Goal: Task Accomplishment & Management: Manage account settings

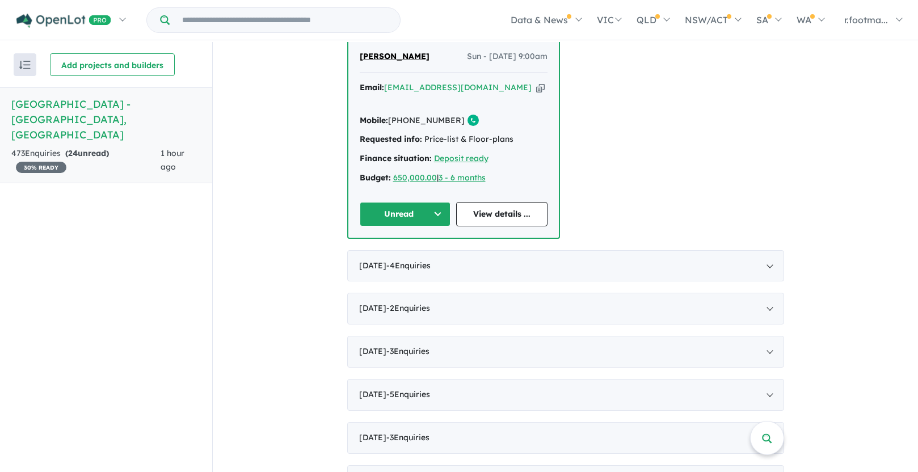
scroll to position [458, 0]
click at [767, 249] on div "[DATE] - 4 Enquir ies ( 0 unread)" at bounding box center [565, 265] width 437 height 32
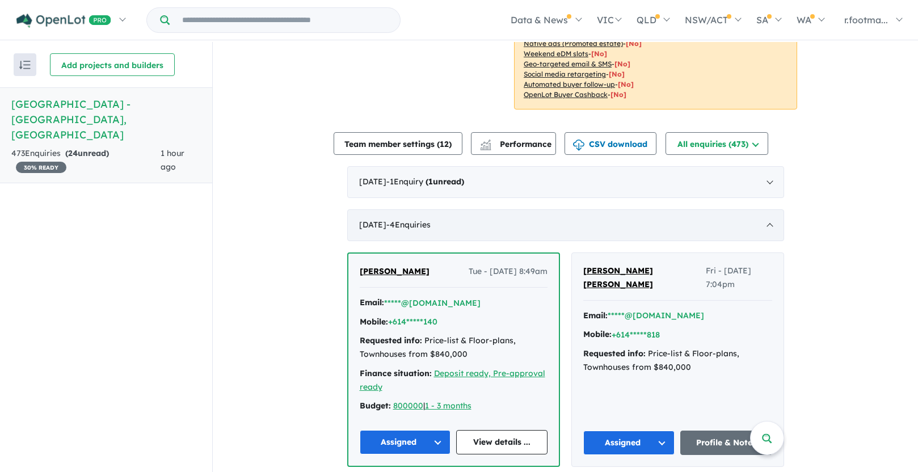
scroll to position [280, 0]
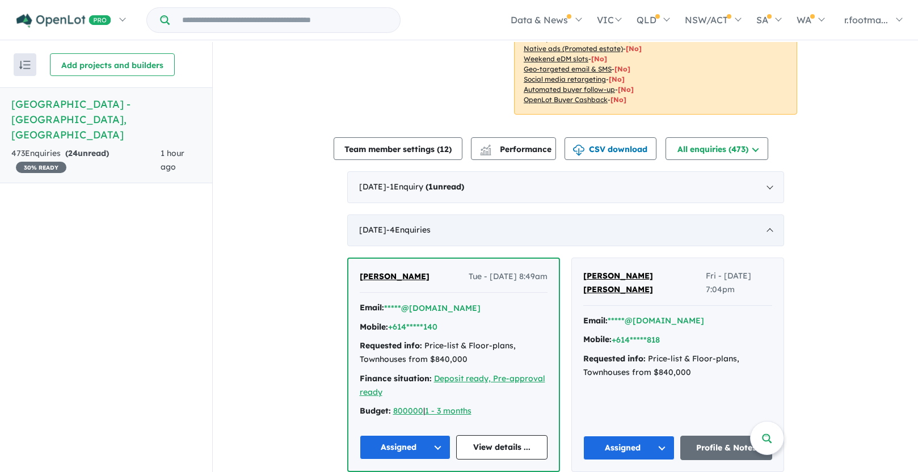
click at [768, 215] on div "[DATE] - 4 Enquir ies ( 0 unread)" at bounding box center [565, 231] width 437 height 32
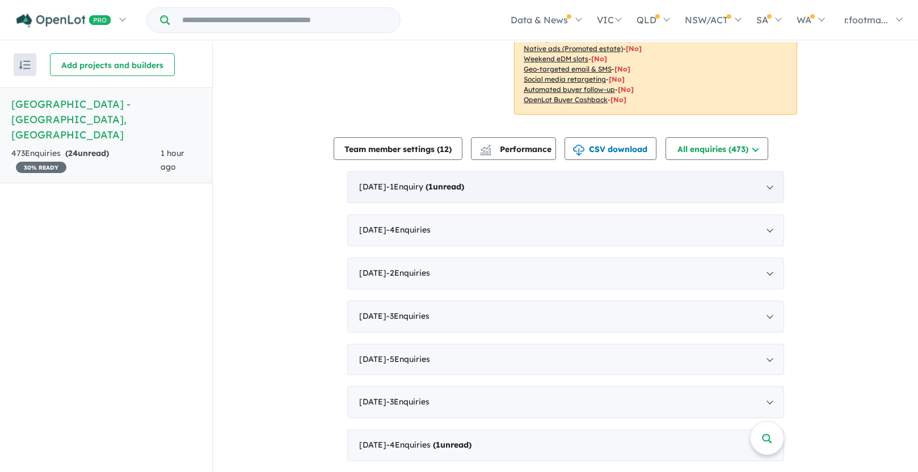
click at [767, 174] on div "[DATE] - 1 Enquir y ( 1 unread)" at bounding box center [565, 187] width 437 height 32
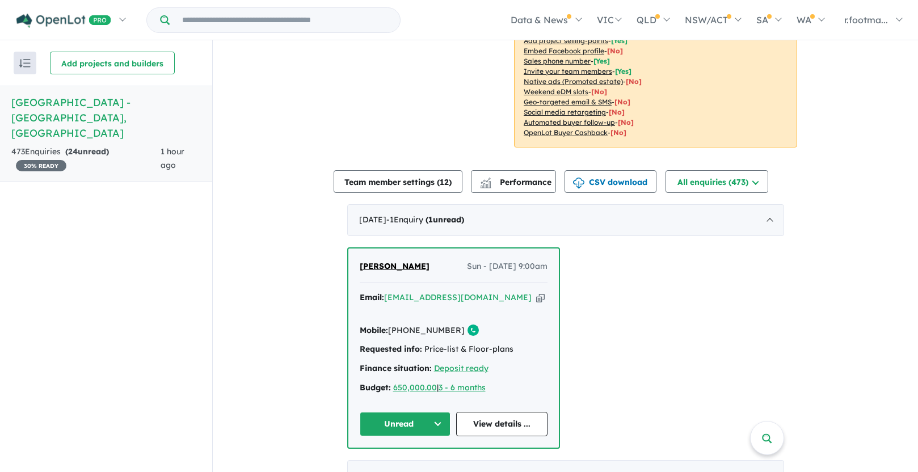
scroll to position [244, 0]
drag, startPoint x: 402, startPoint y: 253, endPoint x: 352, endPoint y: 254, distance: 49.9
click at [352, 254] on div "[PERSON_NAME] Sun - [DATE] 9:00am Email: [EMAIL_ADDRESS][DOMAIN_NAME] Copied! M…" at bounding box center [453, 349] width 211 height 199
copy span "[PERSON_NAME]"
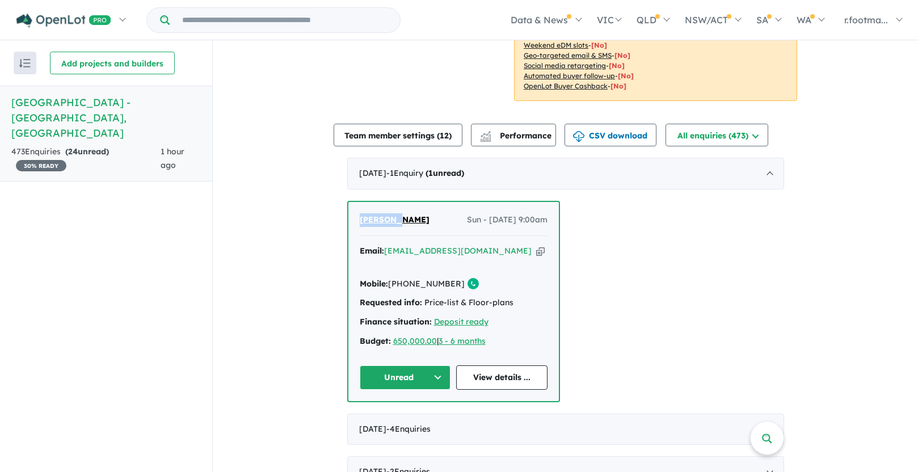
scroll to position [299, 0]
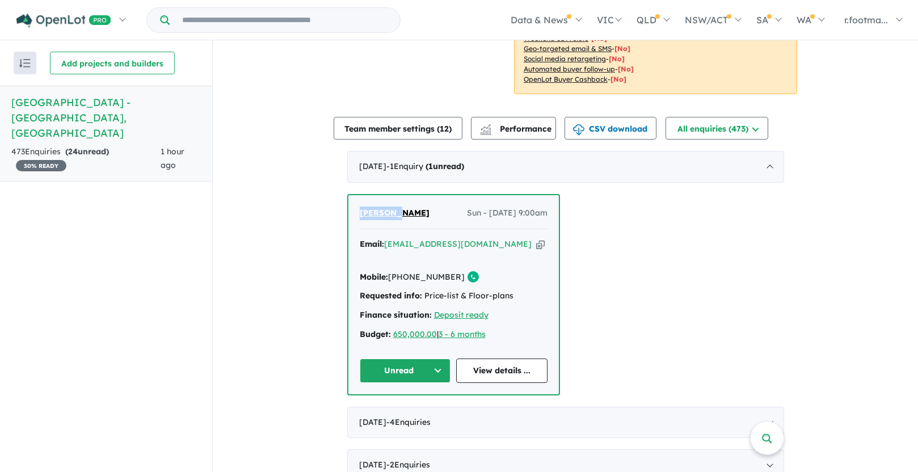
click at [536, 238] on icon "button" at bounding box center [540, 244] width 9 height 12
copy span "[PERSON_NAME]"
drag, startPoint x: 448, startPoint y: 249, endPoint x: 388, endPoint y: 250, distance: 60.2
click at [388, 271] on div "Mobile: [PHONE_NUMBER] Copied!" at bounding box center [454, 278] width 188 height 14
copy link "[PHONE_NUMBER]"
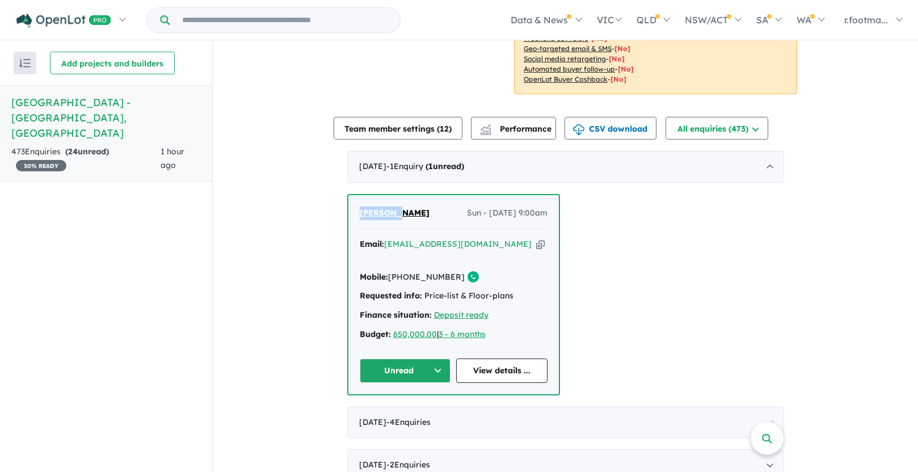
click at [434, 359] on button "Unread" at bounding box center [405, 371] width 91 height 24
click at [423, 411] on button "Assigned" at bounding box center [409, 424] width 99 height 26
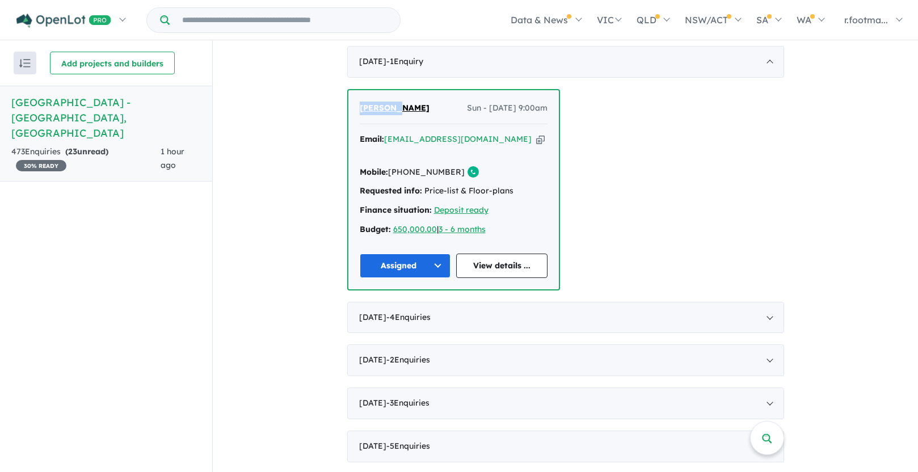
scroll to position [409, 0]
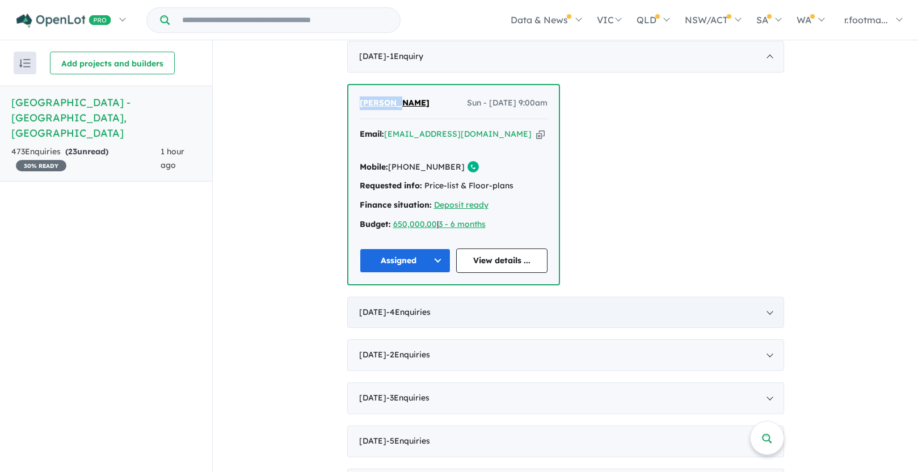
click at [766, 297] on div "[DATE] - 4 Enquir ies ( 0 unread)" at bounding box center [565, 313] width 437 height 32
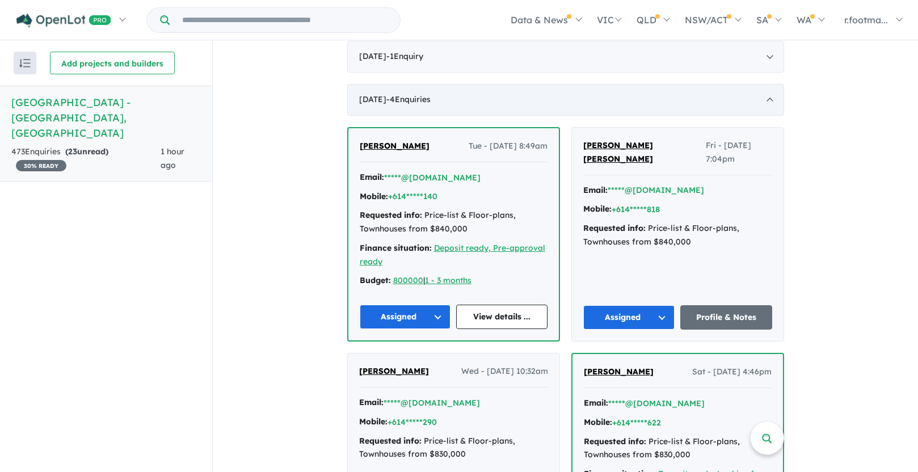
click at [768, 84] on div "[DATE] - 4 Enquir ies ( 0 unread)" at bounding box center [565, 100] width 437 height 32
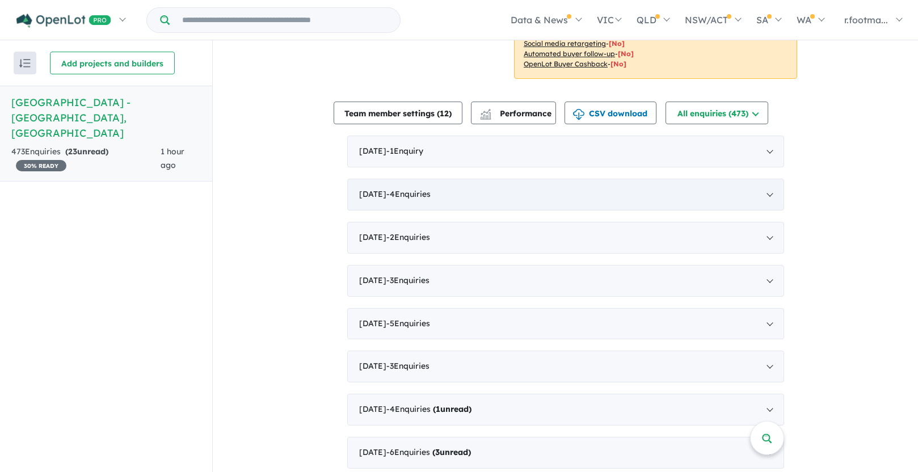
scroll to position [309, 0]
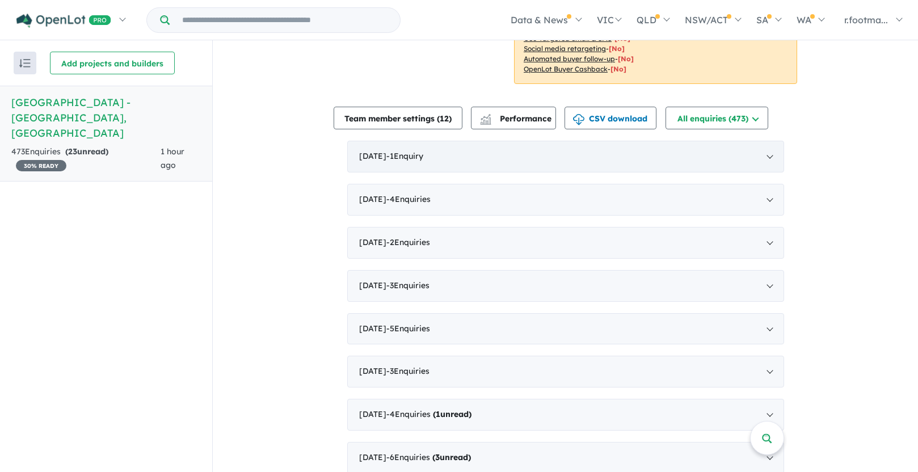
click at [648, 141] on div "[DATE] - 1 Enquir y ( 0 unread)" at bounding box center [565, 157] width 437 height 32
